Goal: Use online tool/utility: Utilize a website feature to perform a specific function

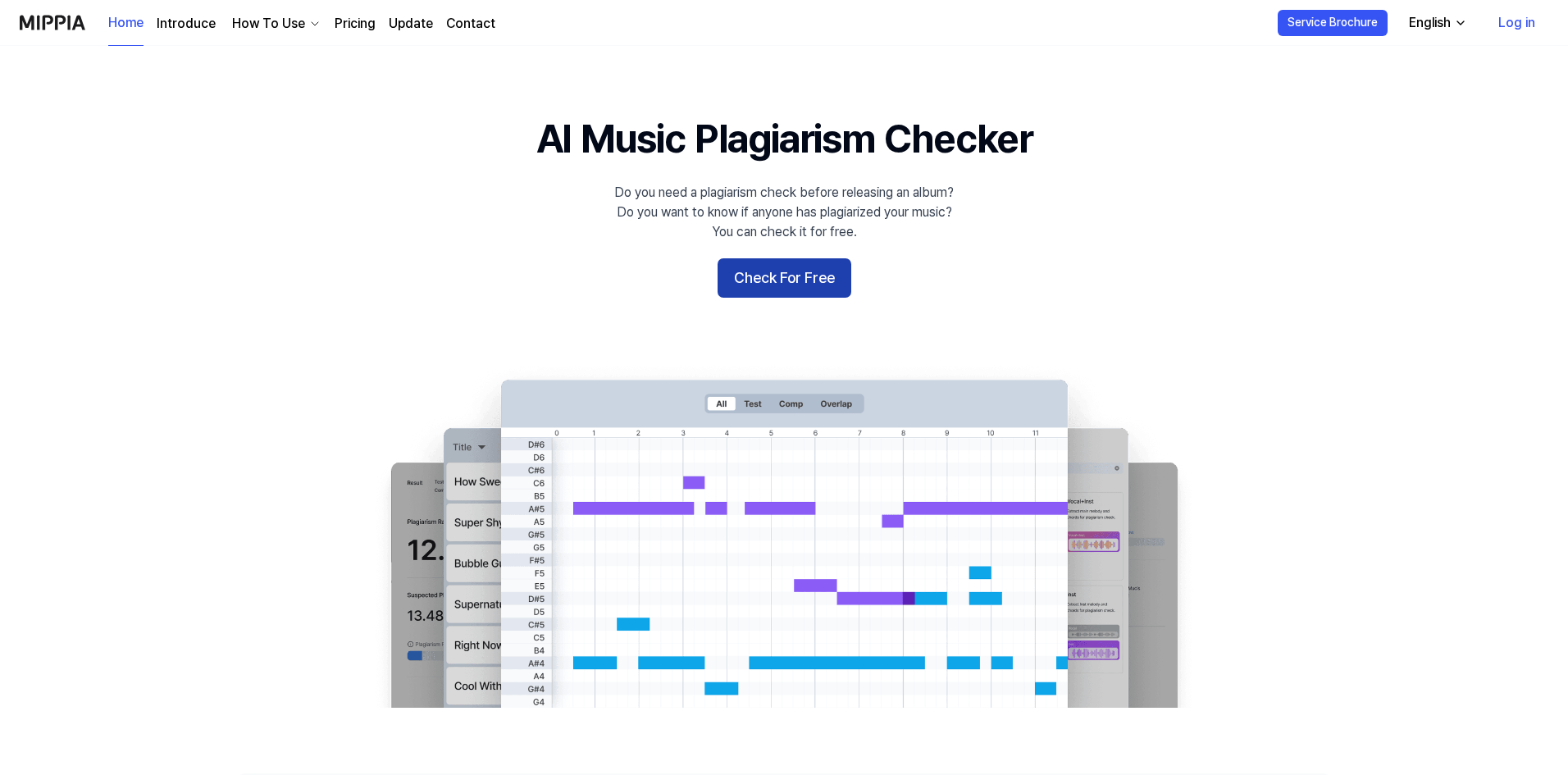
click at [809, 278] on button "Check For Free" at bounding box center [784, 277] width 134 height 40
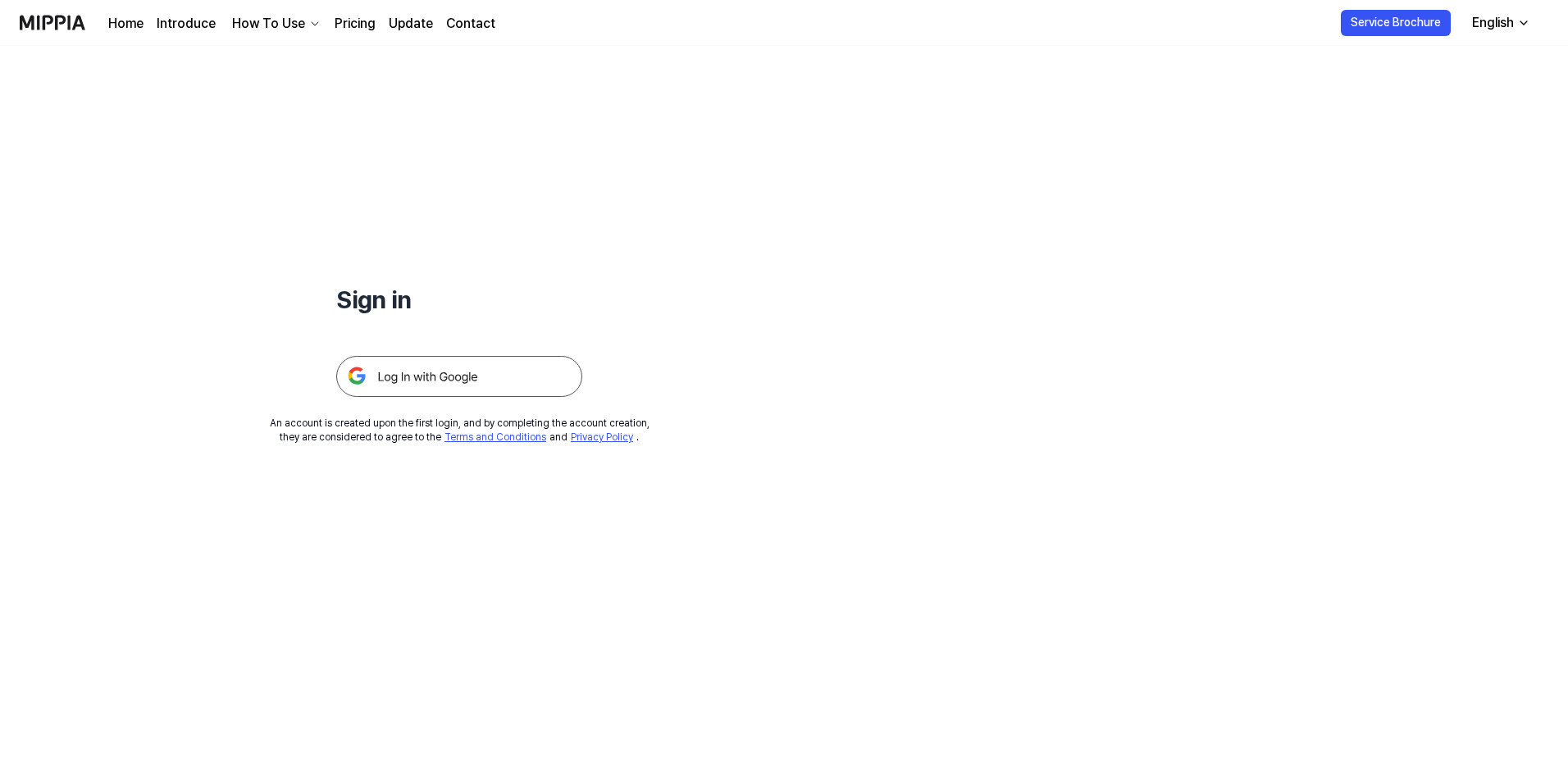
click at [507, 379] on img at bounding box center [459, 376] width 246 height 41
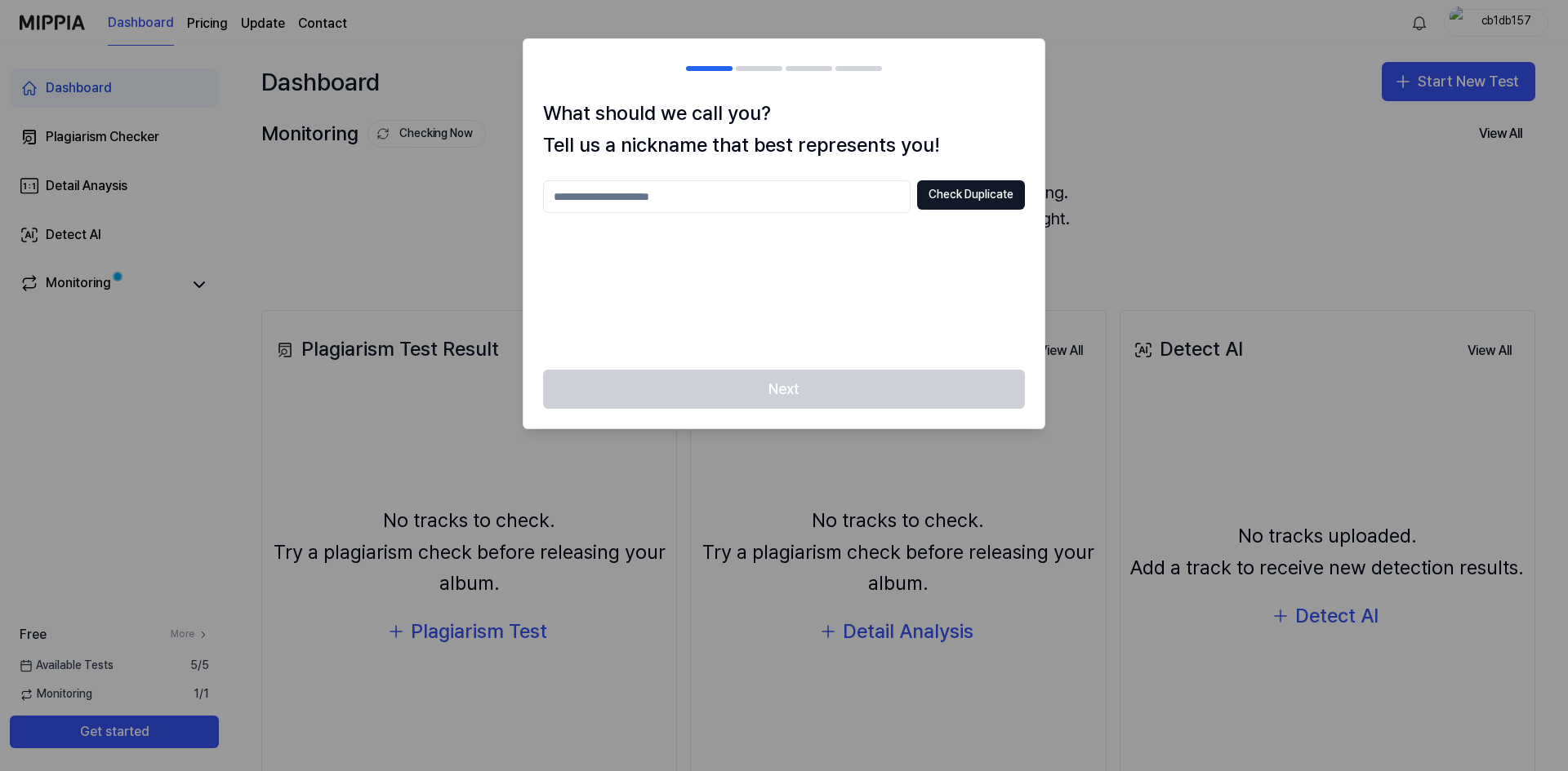
click at [802, 202] on input "text" at bounding box center [727, 196] width 368 height 33
type input "******"
click at [968, 171] on div "What should we call you? Tell us a nickname that best represents you! ****** Ch…" at bounding box center [784, 234] width 521 height 272
click at [978, 196] on button "Check Duplicate" at bounding box center [971, 195] width 107 height 29
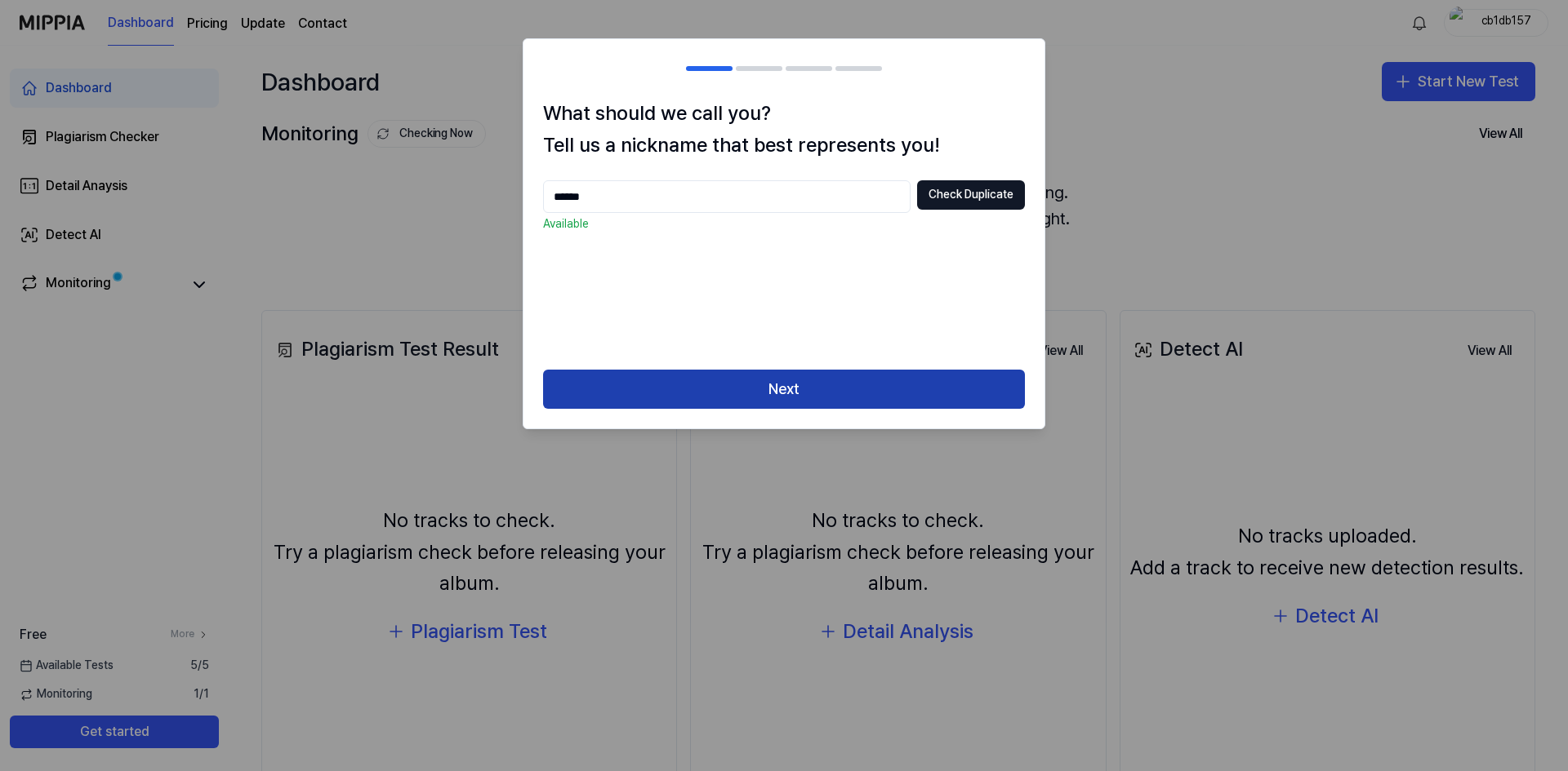
click at [891, 383] on button "Next" at bounding box center [784, 389] width 482 height 39
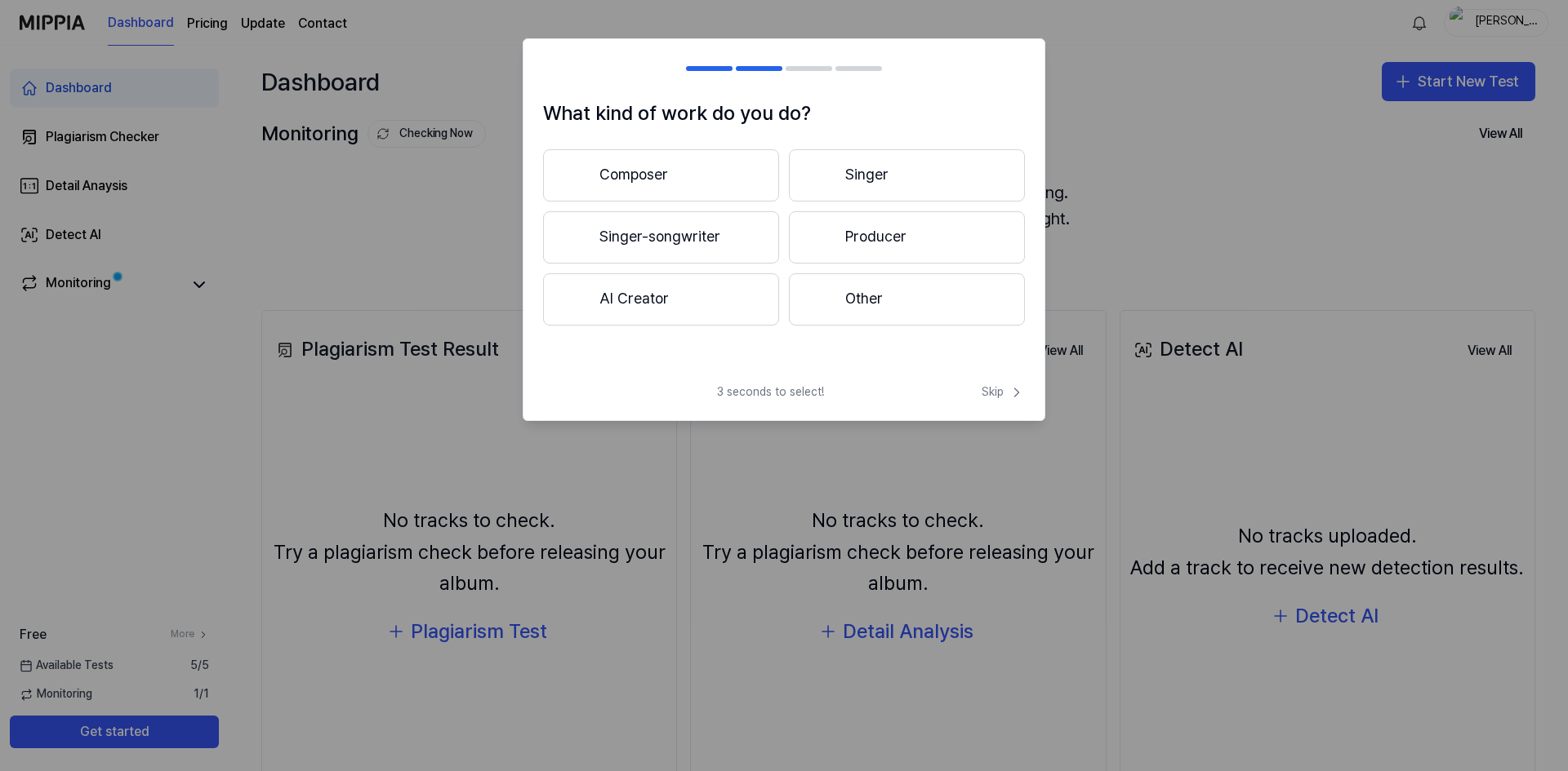
click at [979, 382] on div "What kind of work do you do? Composer Singer Singer-songwriter Producer AI Crea…" at bounding box center [784, 229] width 523 height 382
click at [998, 386] on span "Skip" at bounding box center [1004, 392] width 44 height 16
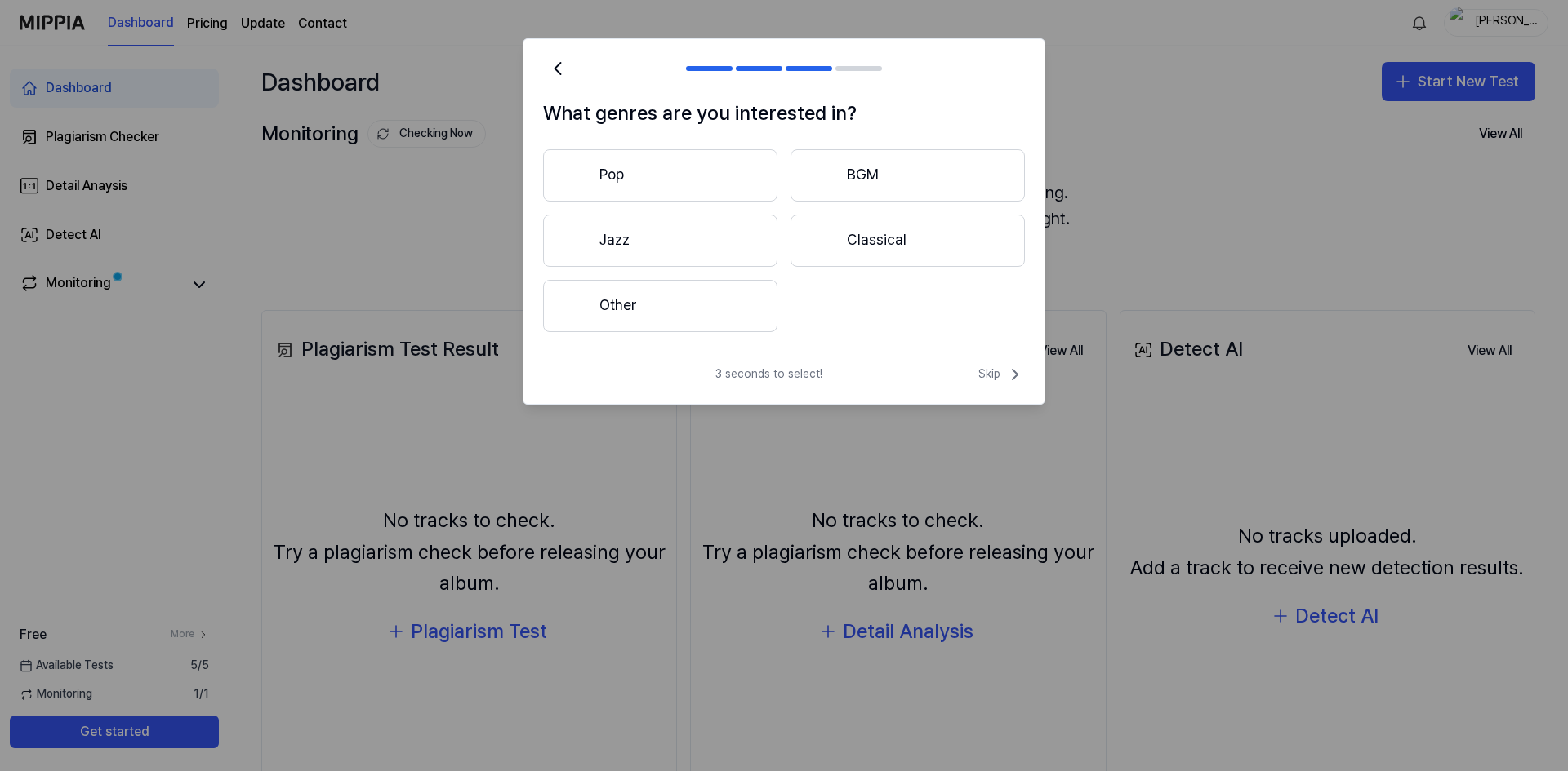
click at [1004, 376] on span "Skip" at bounding box center [1001, 374] width 46 height 19
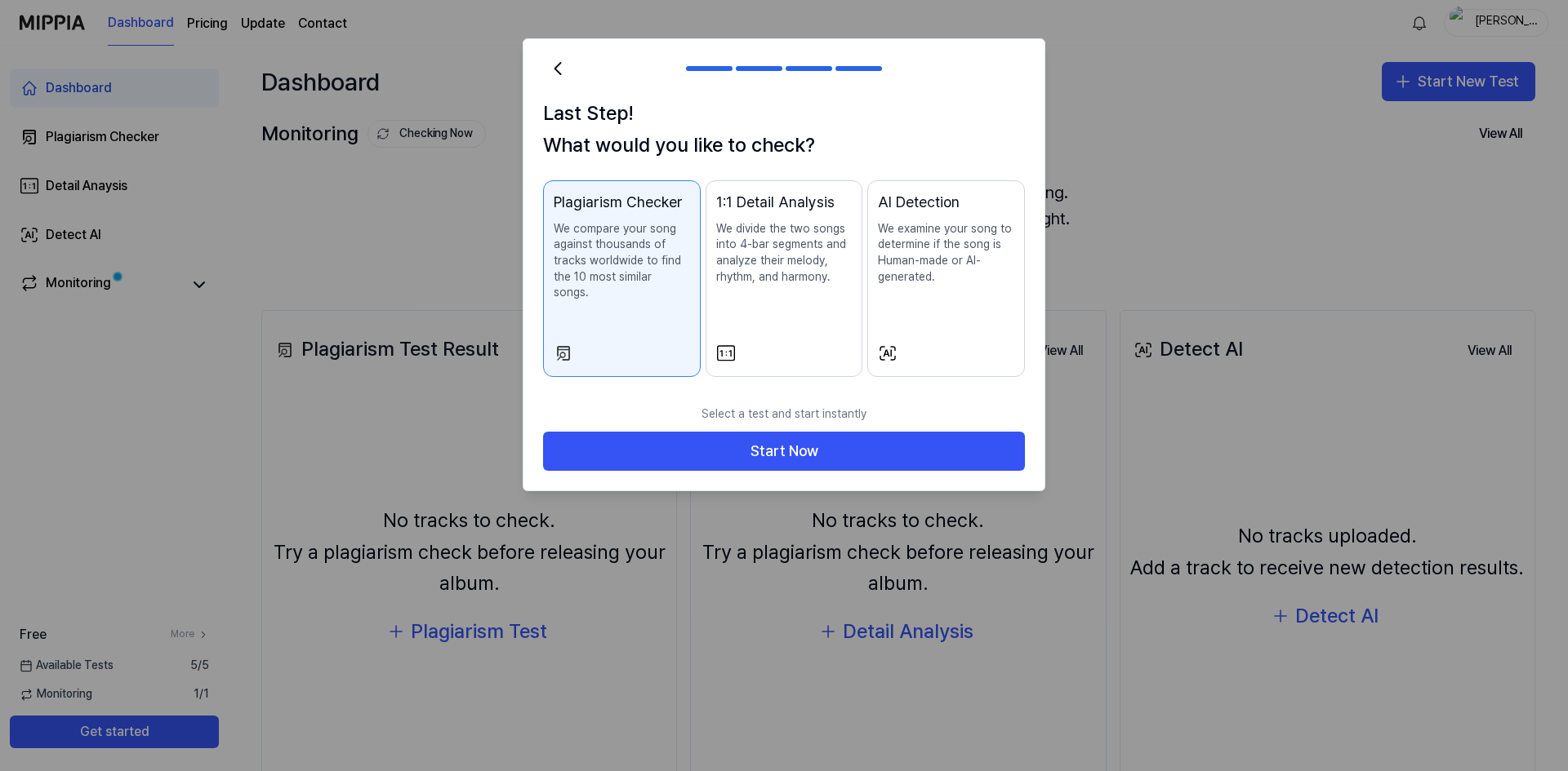
click at [920, 268] on p "We examine your song to determine if the song is Human-made or AI-generated." at bounding box center [946, 253] width 136 height 64
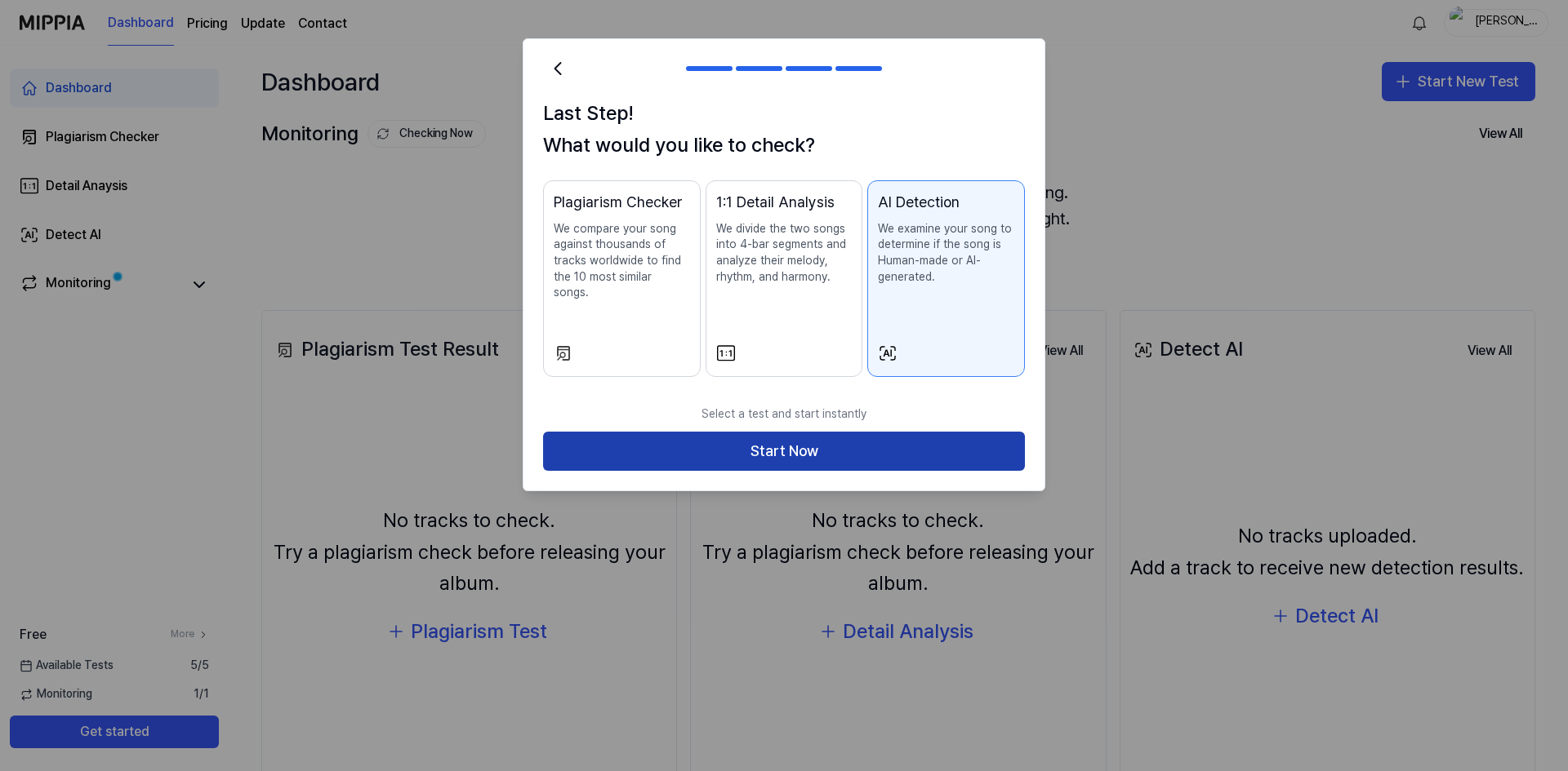
click at [926, 434] on button "Start Now" at bounding box center [784, 451] width 482 height 39
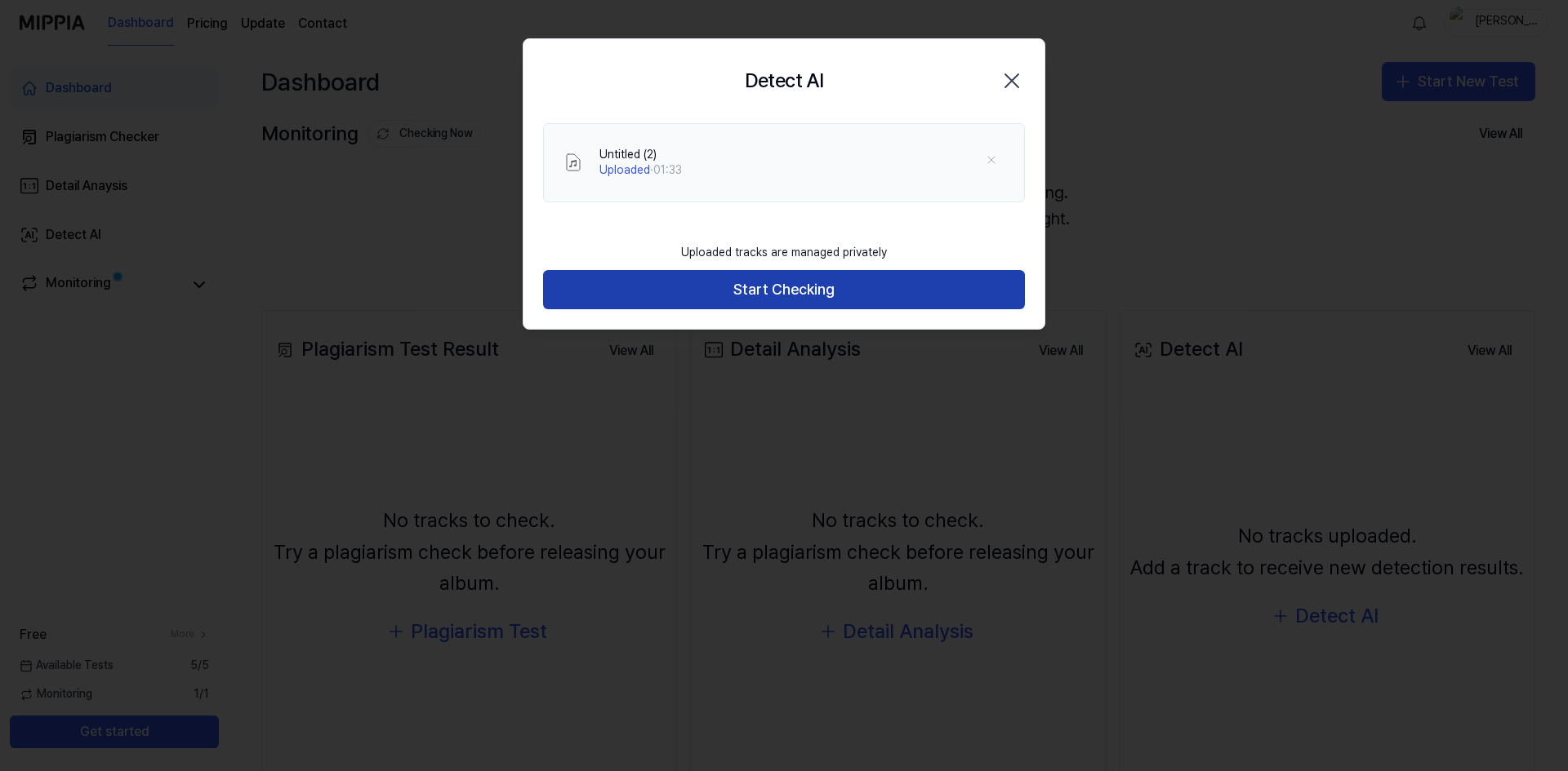
click at [814, 299] on button "Start Checking" at bounding box center [784, 289] width 482 height 39
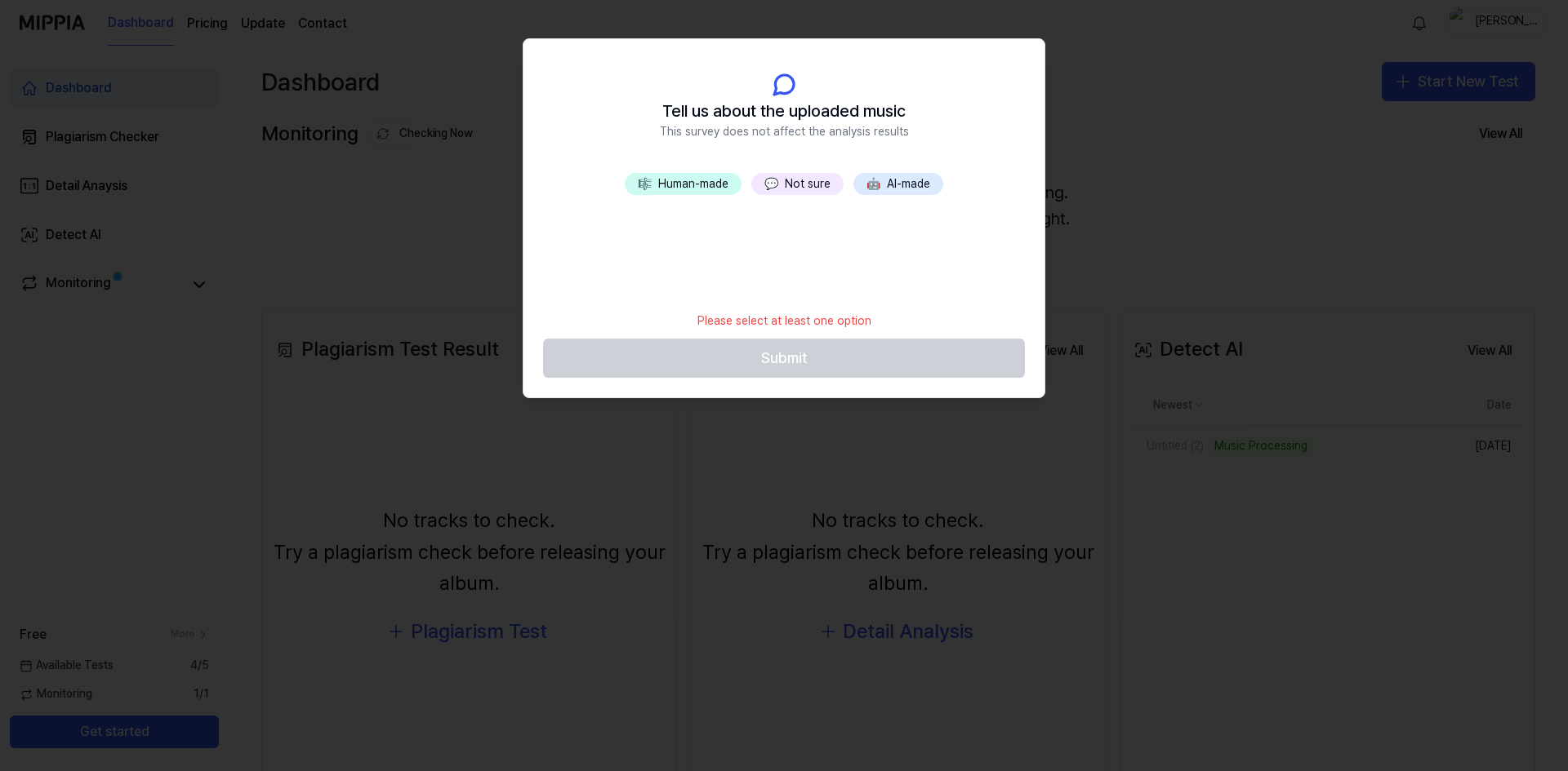
click at [800, 185] on button "💬 Not sure" at bounding box center [797, 184] width 92 height 23
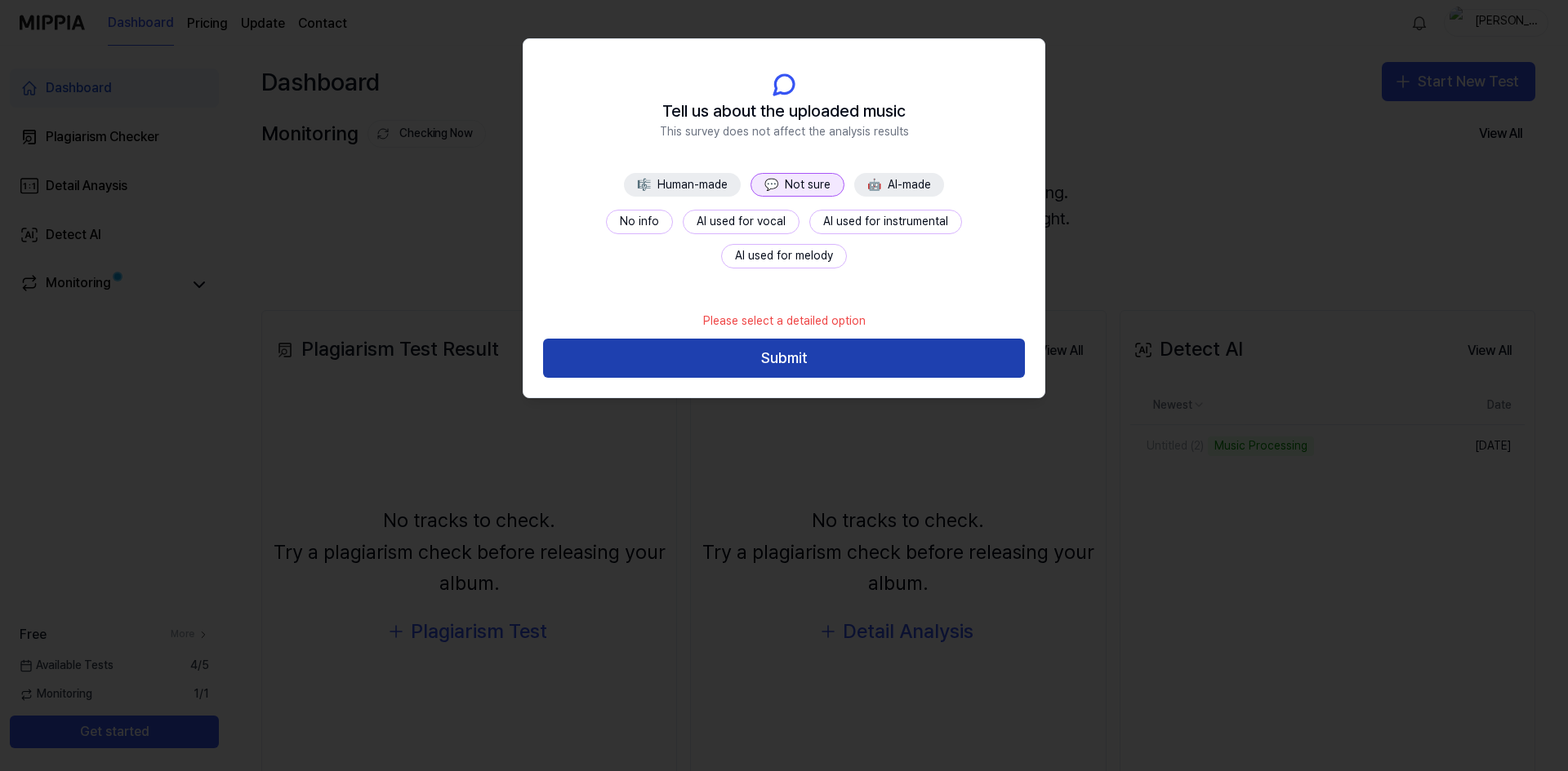
click at [776, 372] on button "Submit" at bounding box center [784, 358] width 482 height 39
